Goal: Obtain resource: Download file/media

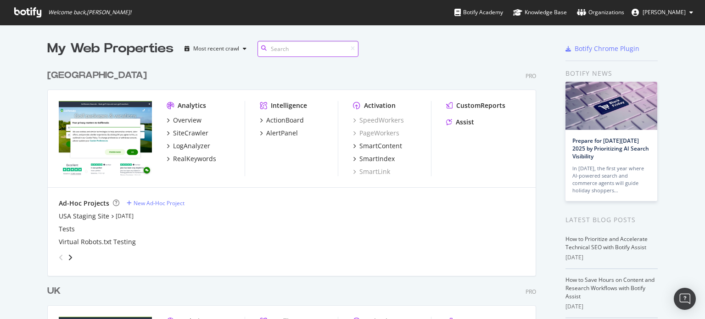
scroll to position [185, 0]
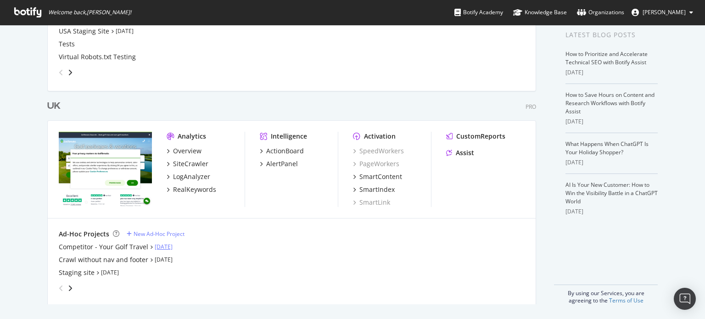
click at [163, 249] on link "[DATE]" at bounding box center [164, 247] width 18 height 8
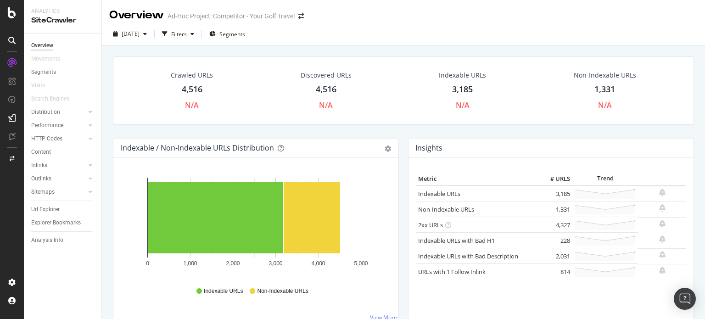
click at [190, 73] on div "Crawled URLs" at bounding box center [192, 75] width 42 height 9
click at [461, 78] on div "Indexable URLs" at bounding box center [462, 75] width 47 height 9
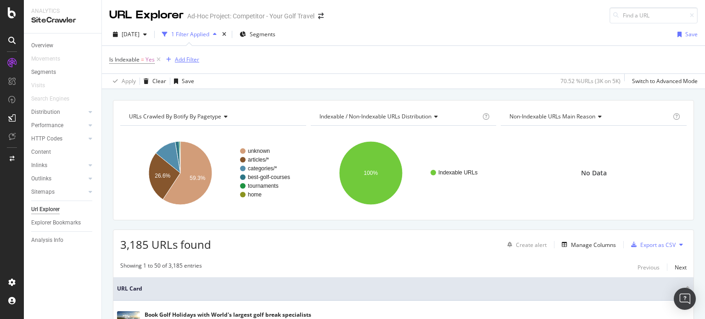
click at [183, 58] on div "Add Filter" at bounding box center [187, 60] width 24 height 8
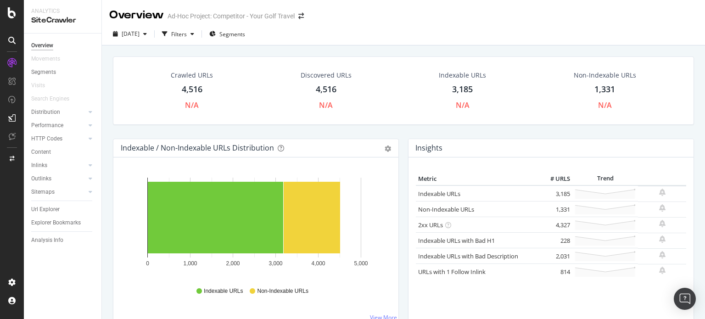
click at [195, 71] on div "Crawled URLs" at bounding box center [192, 75] width 42 height 9
click at [190, 89] on div "4,516" at bounding box center [192, 90] width 21 height 12
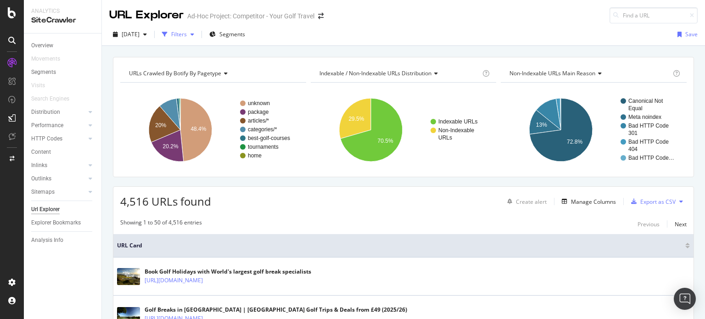
click at [171, 35] on div "button" at bounding box center [164, 34] width 13 height 13
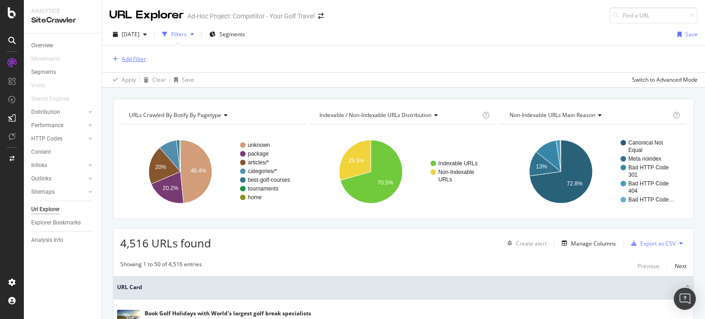
click at [137, 60] on div "Add Filter" at bounding box center [134, 59] width 24 height 8
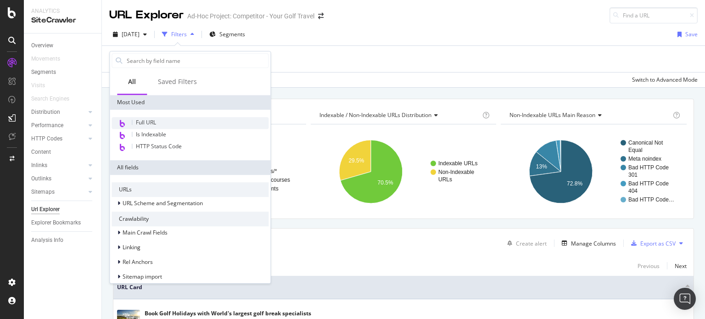
click at [148, 124] on span "Full URL" at bounding box center [146, 122] width 20 height 8
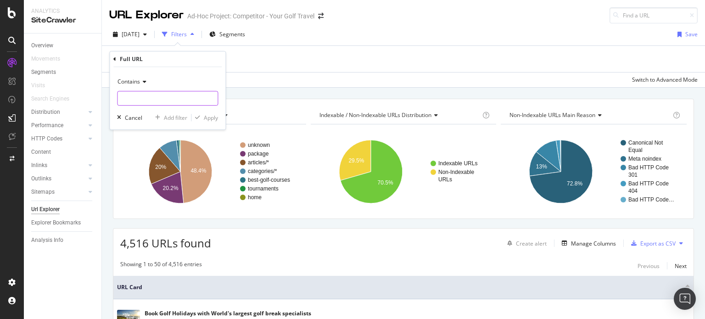
click at [139, 98] on input "text" at bounding box center [167, 98] width 100 height 15
type input "/golf-breaks/"
click at [205, 115] on div "Apply" at bounding box center [211, 118] width 14 height 8
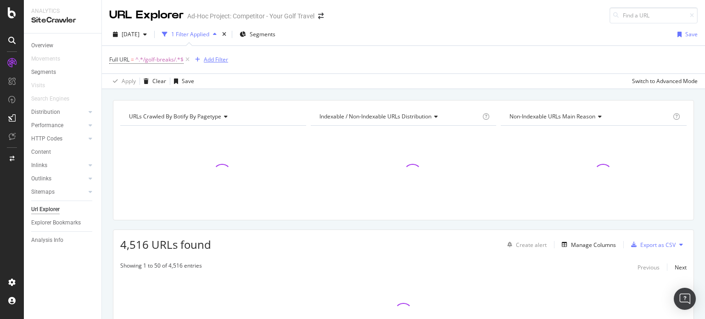
click at [210, 62] on div "Add Filter" at bounding box center [216, 60] width 24 height 8
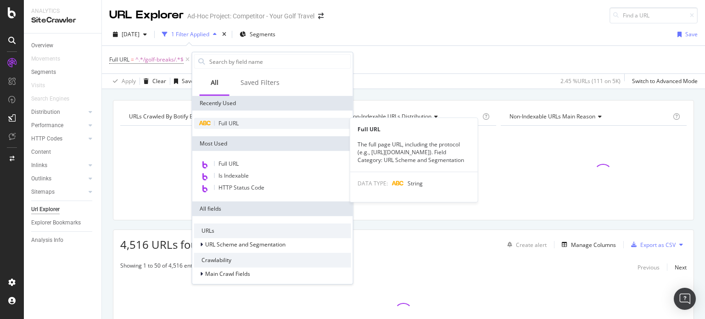
click at [222, 123] on span "Full URL" at bounding box center [228, 123] width 20 height 8
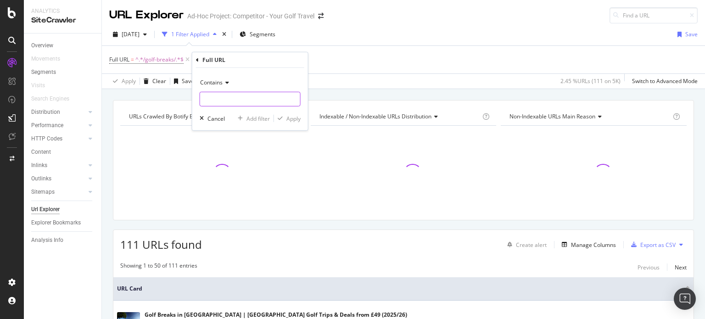
click at [217, 92] on input "text" at bounding box center [250, 99] width 100 height 15
type input "g"
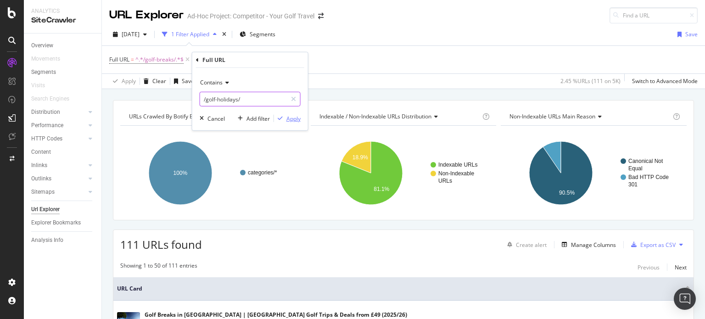
type input "/golf-holidays/"
click at [292, 121] on div "Apply" at bounding box center [293, 118] width 14 height 8
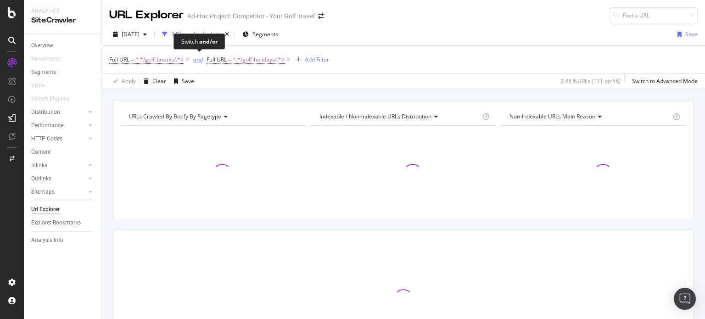
click at [201, 59] on div "and" at bounding box center [198, 60] width 10 height 8
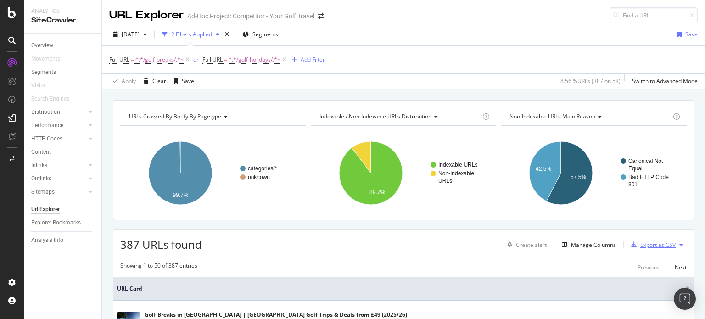
click at [643, 247] on div "Export as CSV" at bounding box center [657, 245] width 35 height 8
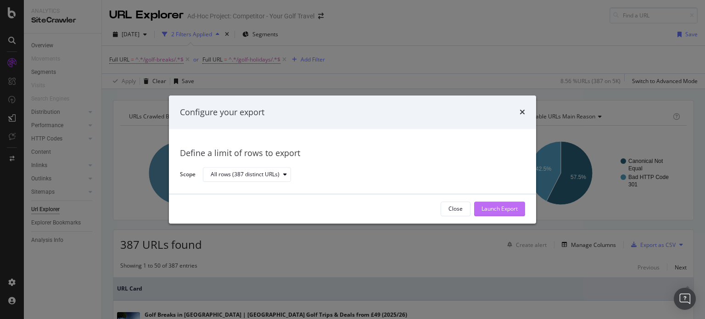
click at [515, 213] on div "Launch Export" at bounding box center [499, 209] width 36 height 14
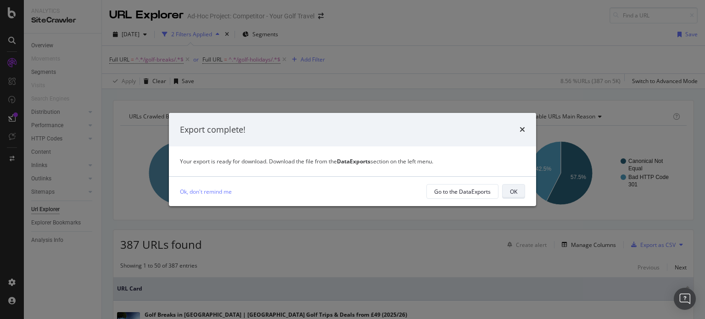
click at [514, 195] on div "OK" at bounding box center [513, 192] width 7 height 8
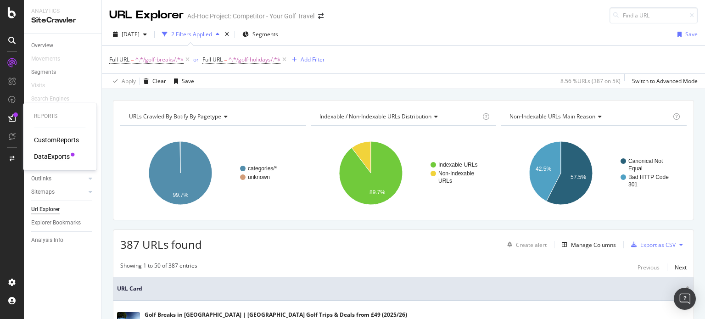
click at [55, 153] on div "DataExports" at bounding box center [52, 156] width 36 height 9
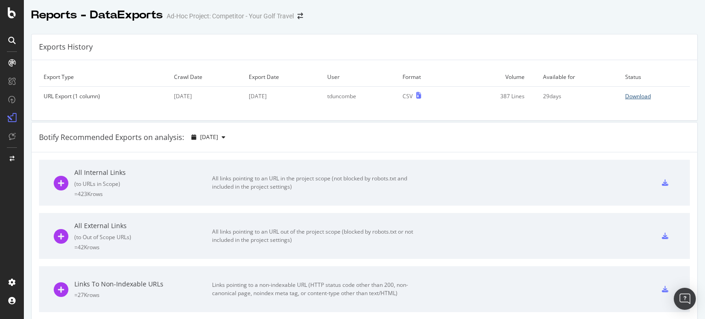
click at [629, 100] on div "Download" at bounding box center [638, 96] width 26 height 8
